Goal: Navigation & Orientation: Find specific page/section

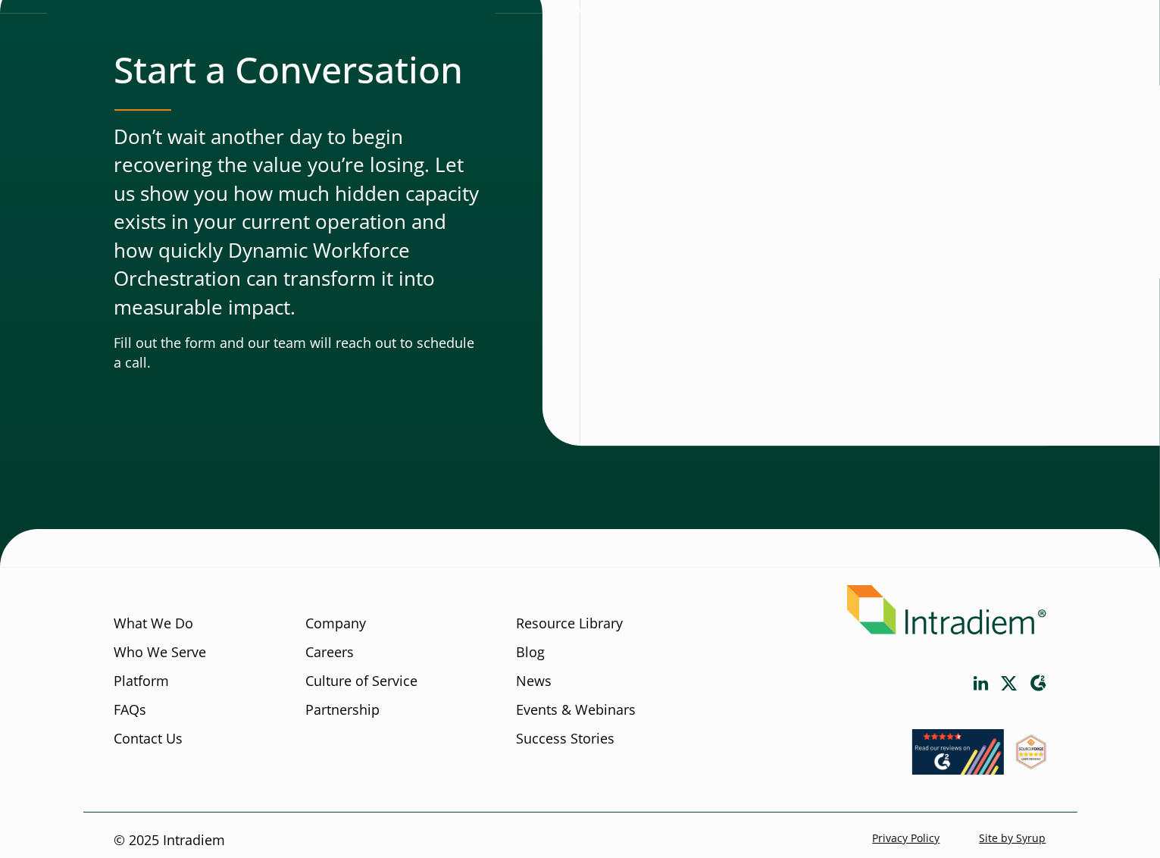
scroll to position [4930, 0]
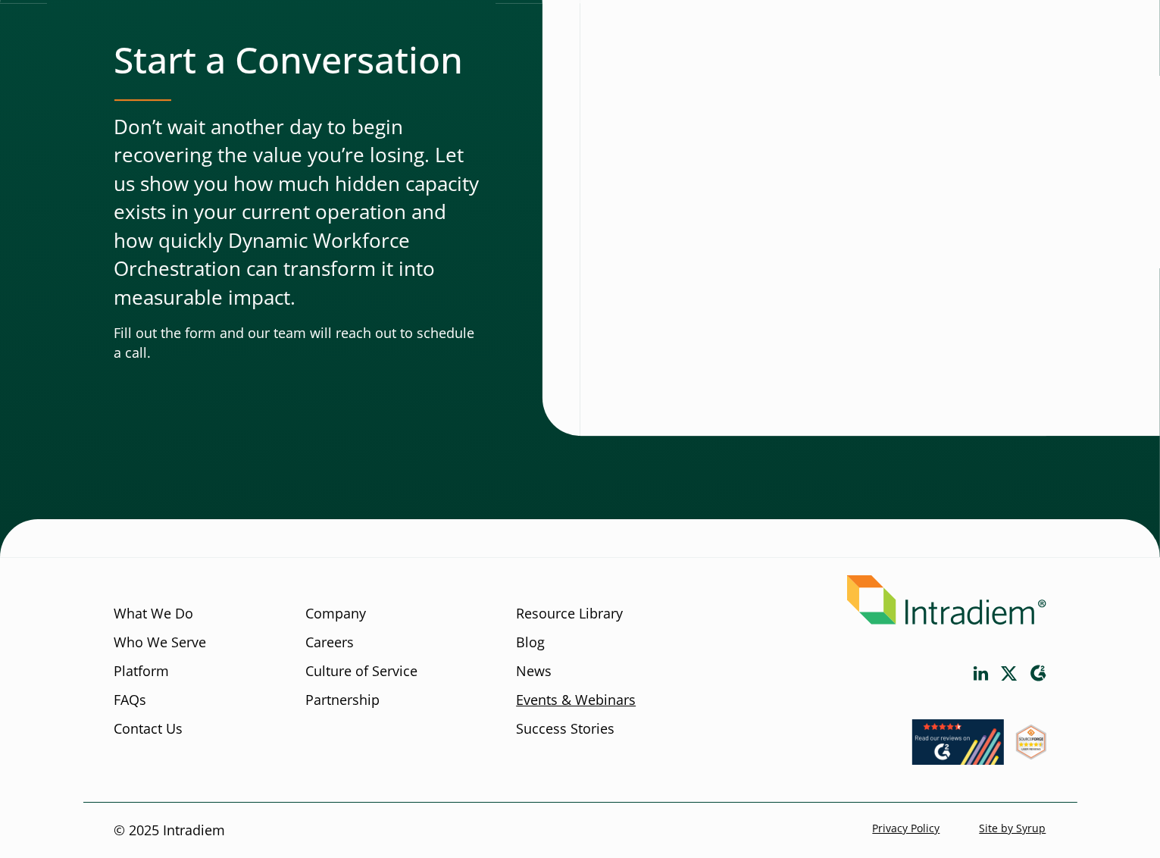
click at [592, 699] on link "Events & Webinars" at bounding box center [576, 700] width 120 height 20
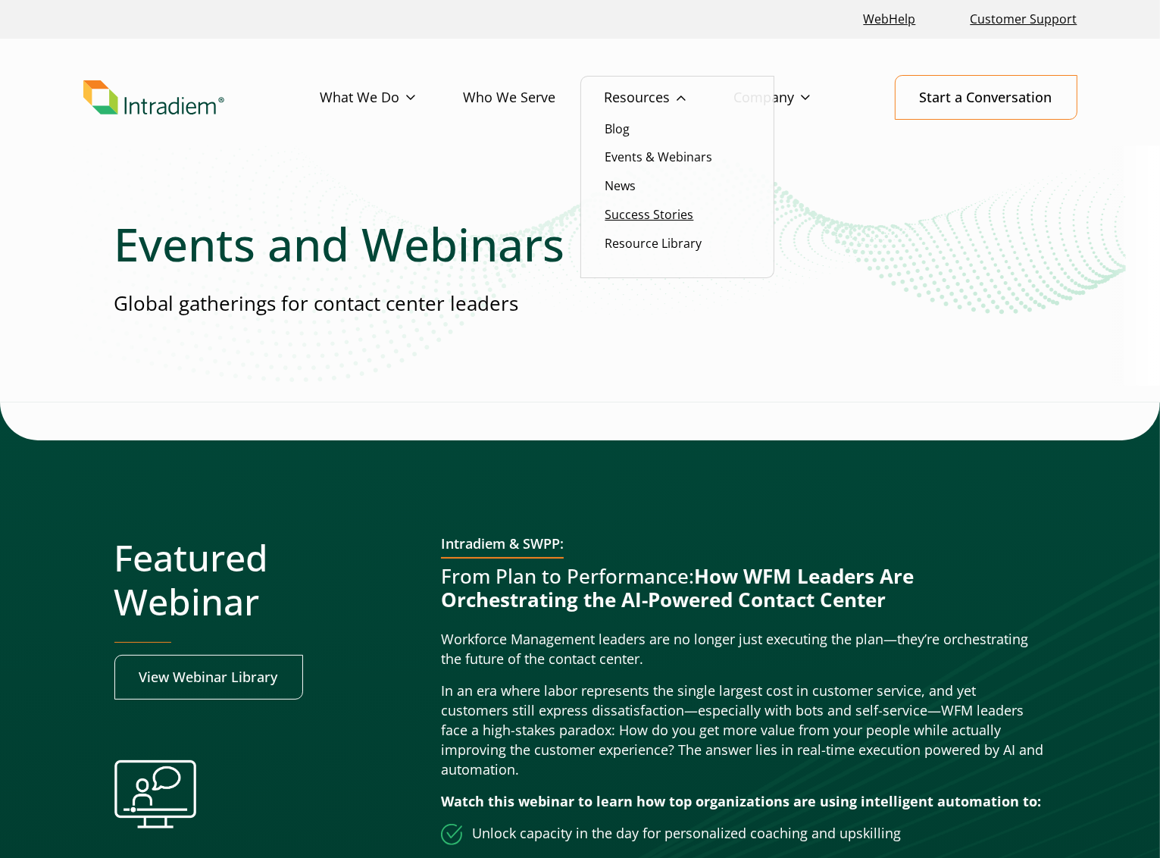
click at [643, 212] on link "Success Stories" at bounding box center [649, 214] width 89 height 17
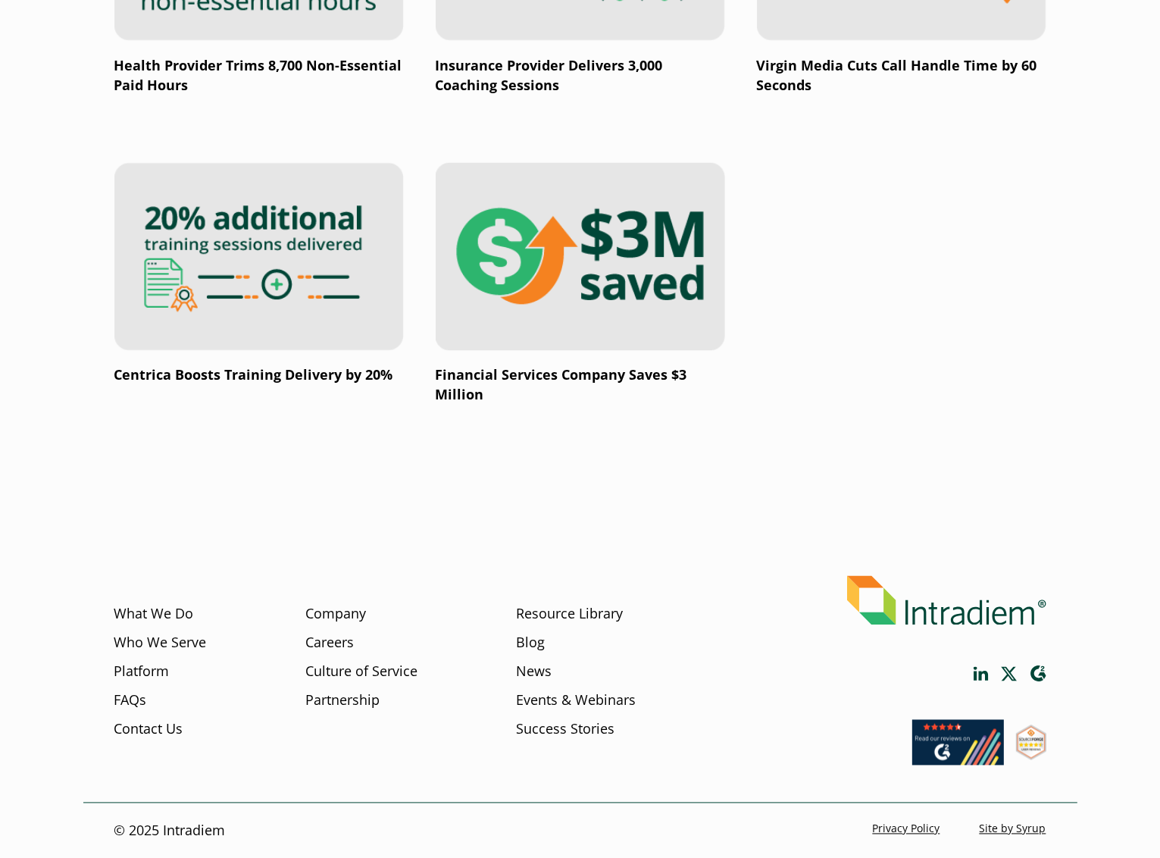
scroll to position [2644, 0]
